Goal: Task Accomplishment & Management: Manage account settings

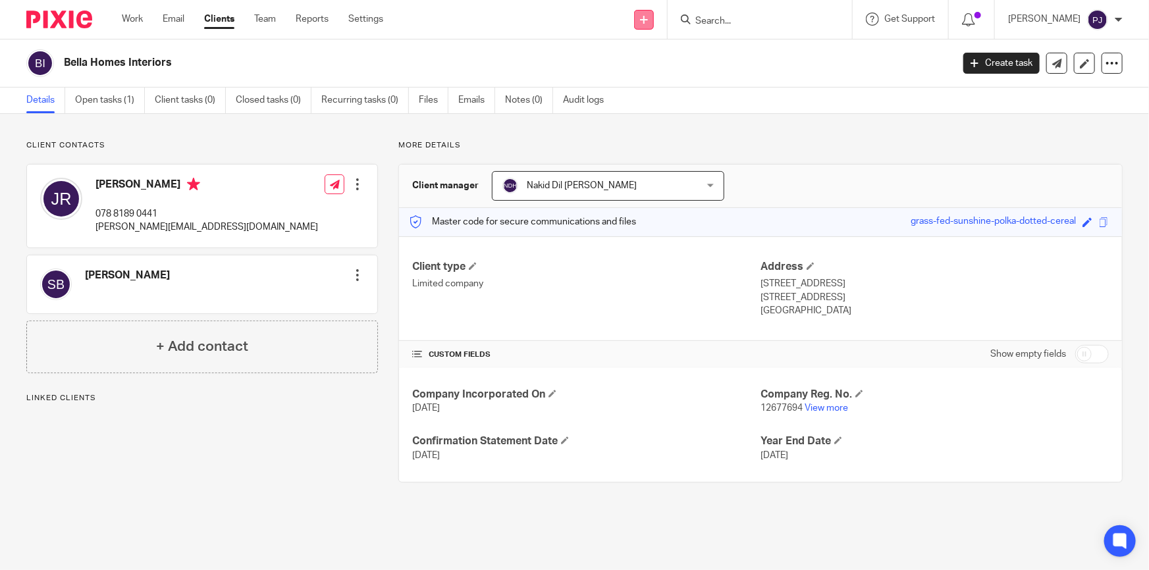
click at [654, 26] on link at bounding box center [644, 20] width 20 height 20
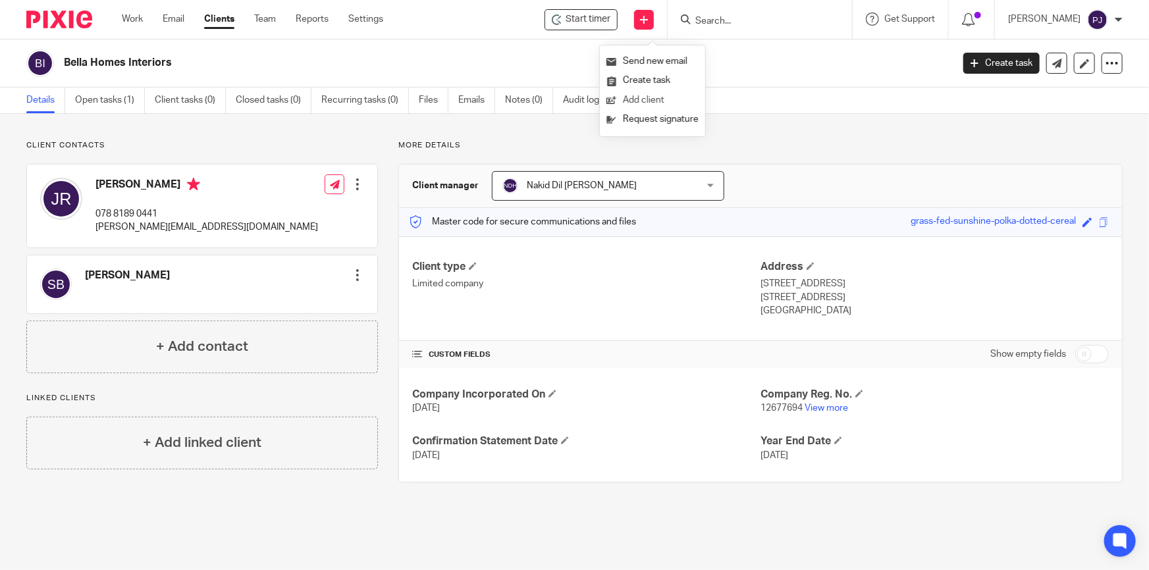
click at [658, 97] on link "Add client" at bounding box center [652, 100] width 92 height 19
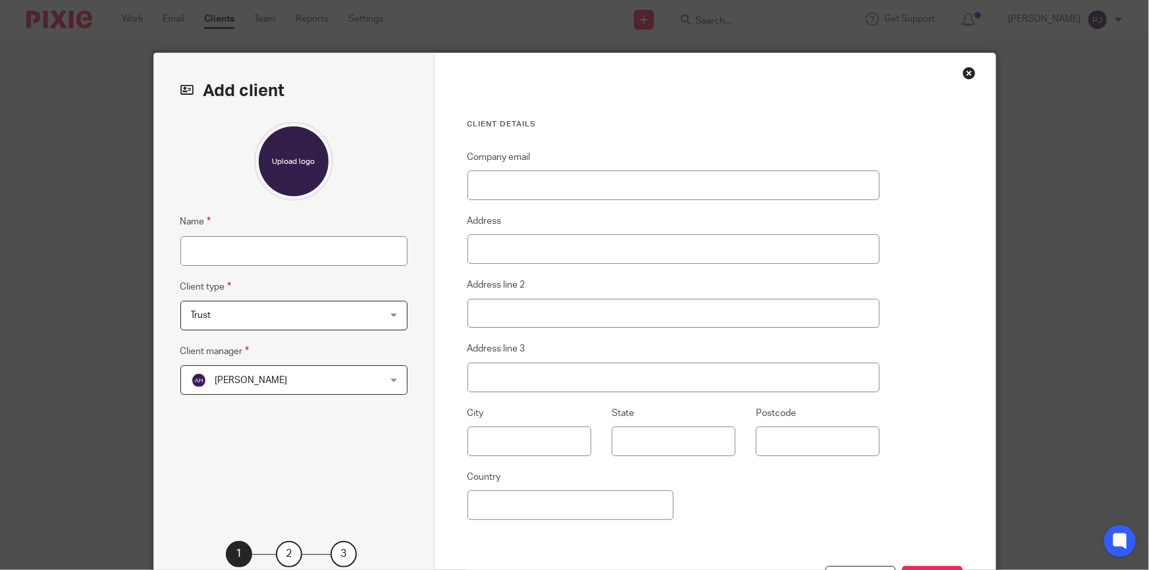
scroll to position [112, 0]
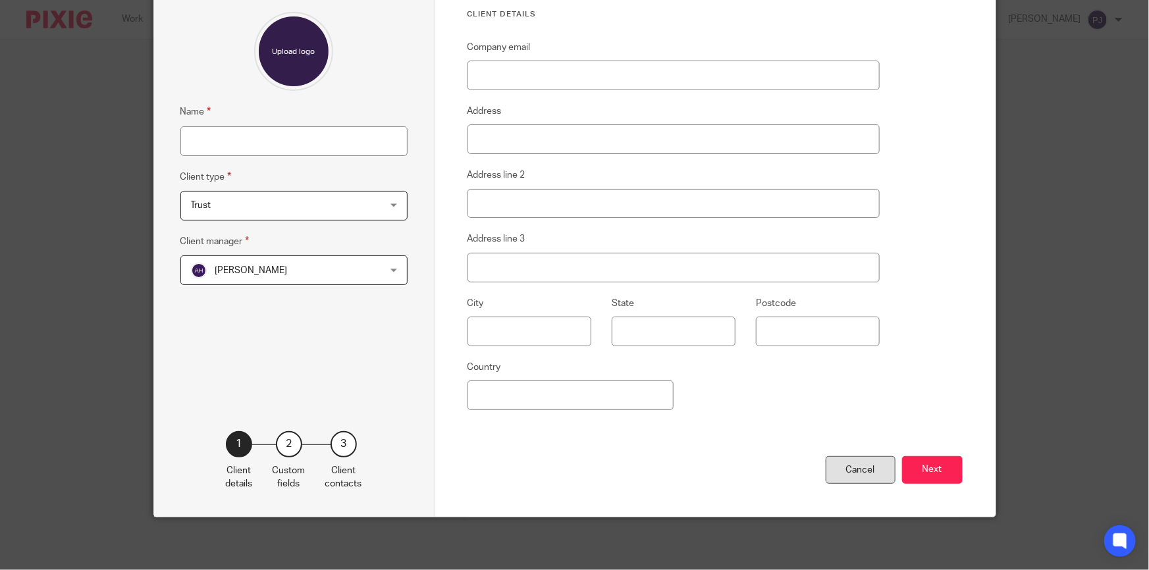
click at [883, 479] on div "Cancel" at bounding box center [860, 470] width 70 height 28
click at [862, 474] on div "Cancel" at bounding box center [860, 470] width 70 height 28
